Goal: Information Seeking & Learning: Learn about a topic

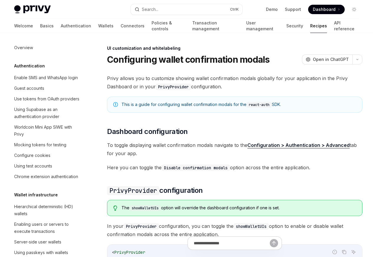
scroll to position [258, 0]
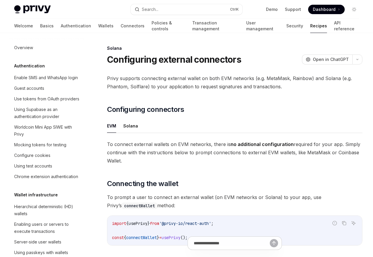
scroll to position [944, 0]
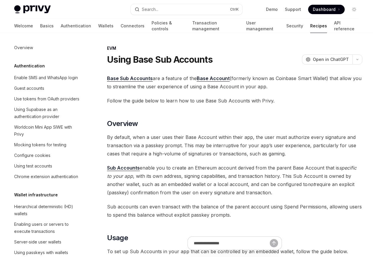
scroll to position [822, 0]
